Goal: Find specific page/section: Find specific page/section

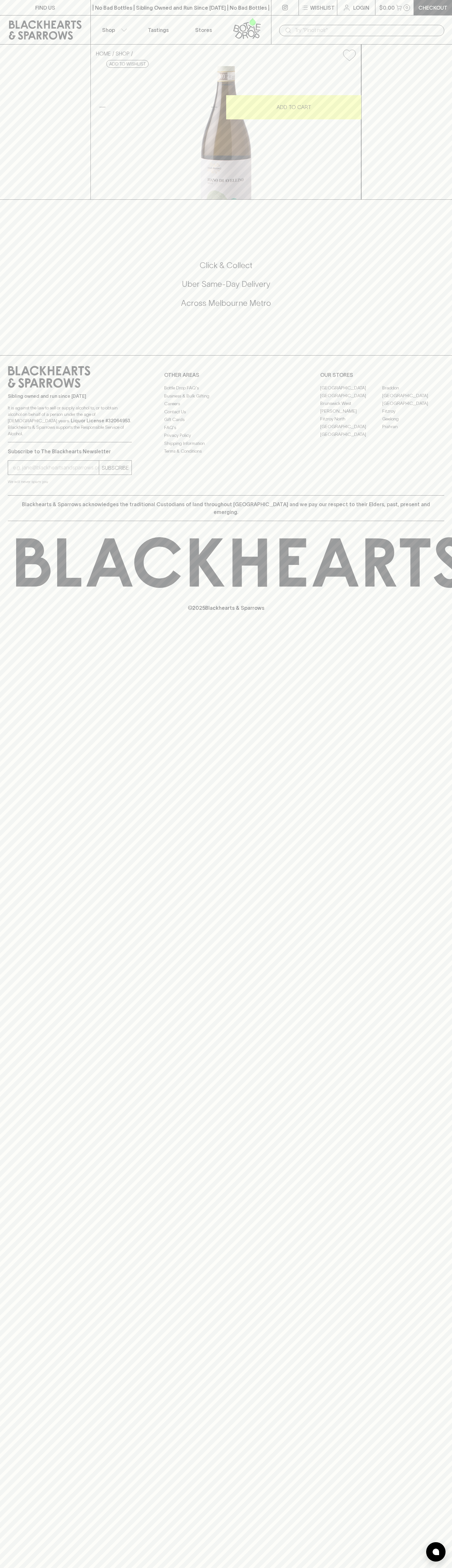
click at [351, 431] on link "[GEOGRAPHIC_DATA]" at bounding box center [351, 426] width 62 height 8
click at [39, 29] on icon at bounding box center [45, 29] width 81 height 19
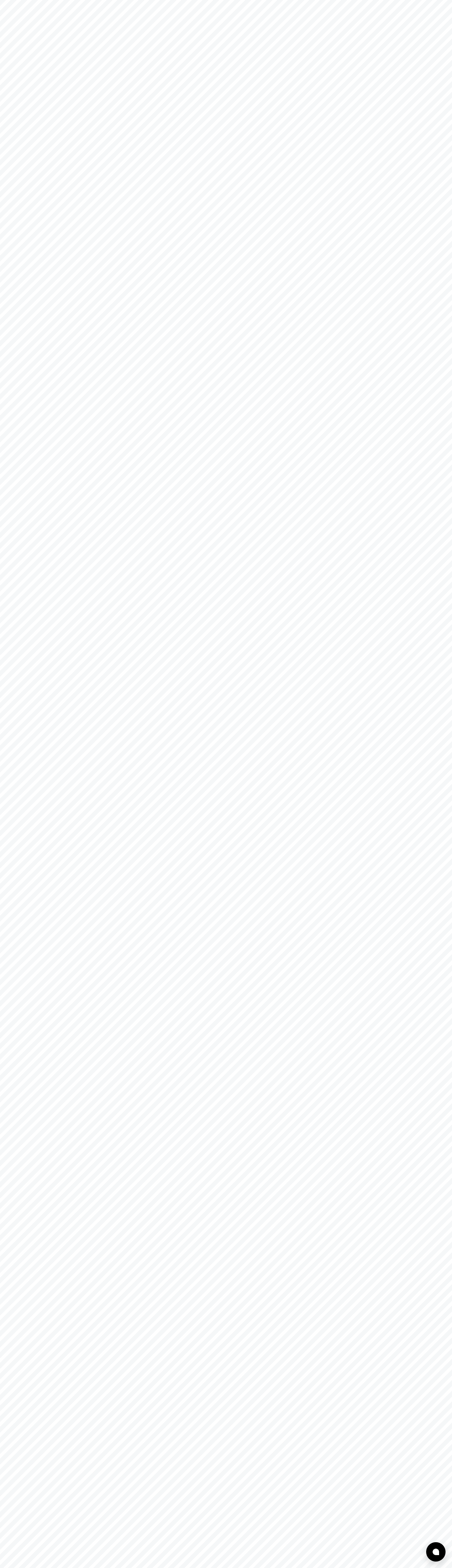
click at [437, 0] on html at bounding box center [226, 0] width 452 height 0
click at [369, 0] on html at bounding box center [226, 0] width 452 height 0
click at [12, 0] on html at bounding box center [226, 0] width 452 height 0
